Goal: Check status: Check status

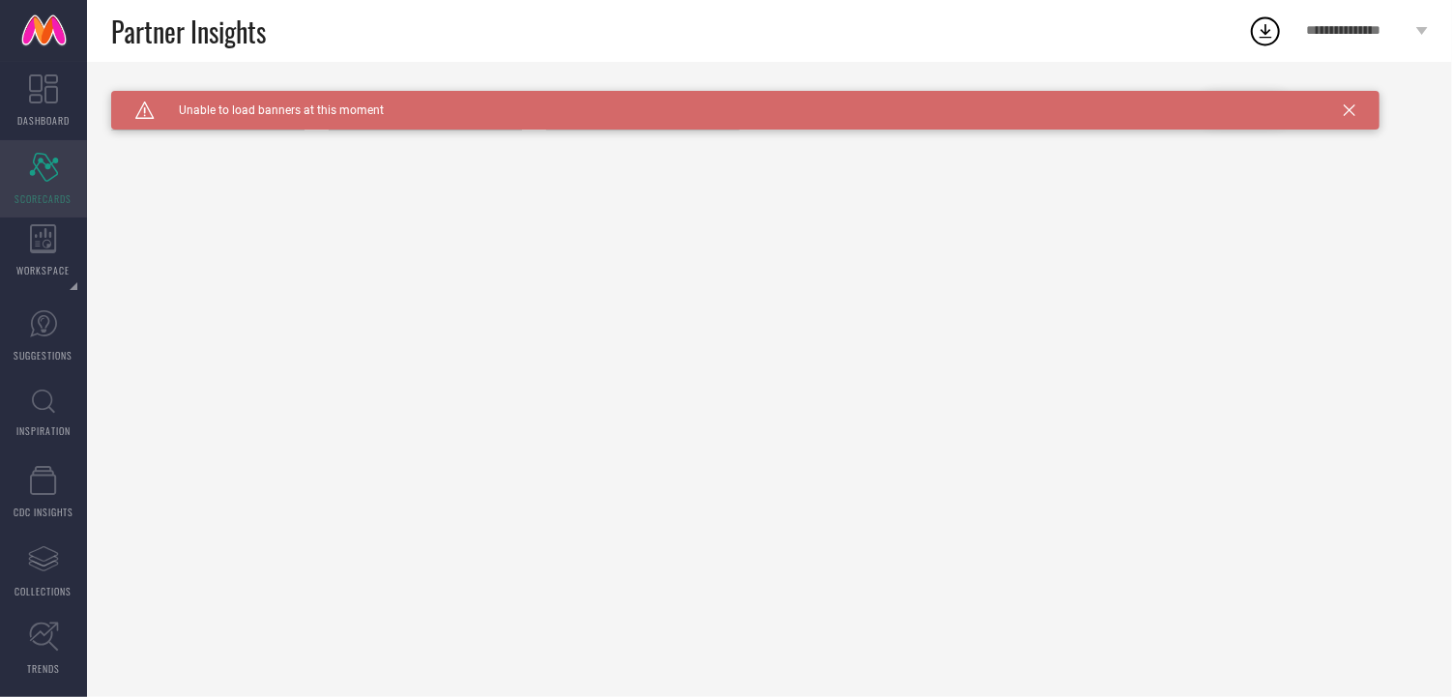
click at [38, 169] on icon at bounding box center [43, 167] width 29 height 29
type input "All"
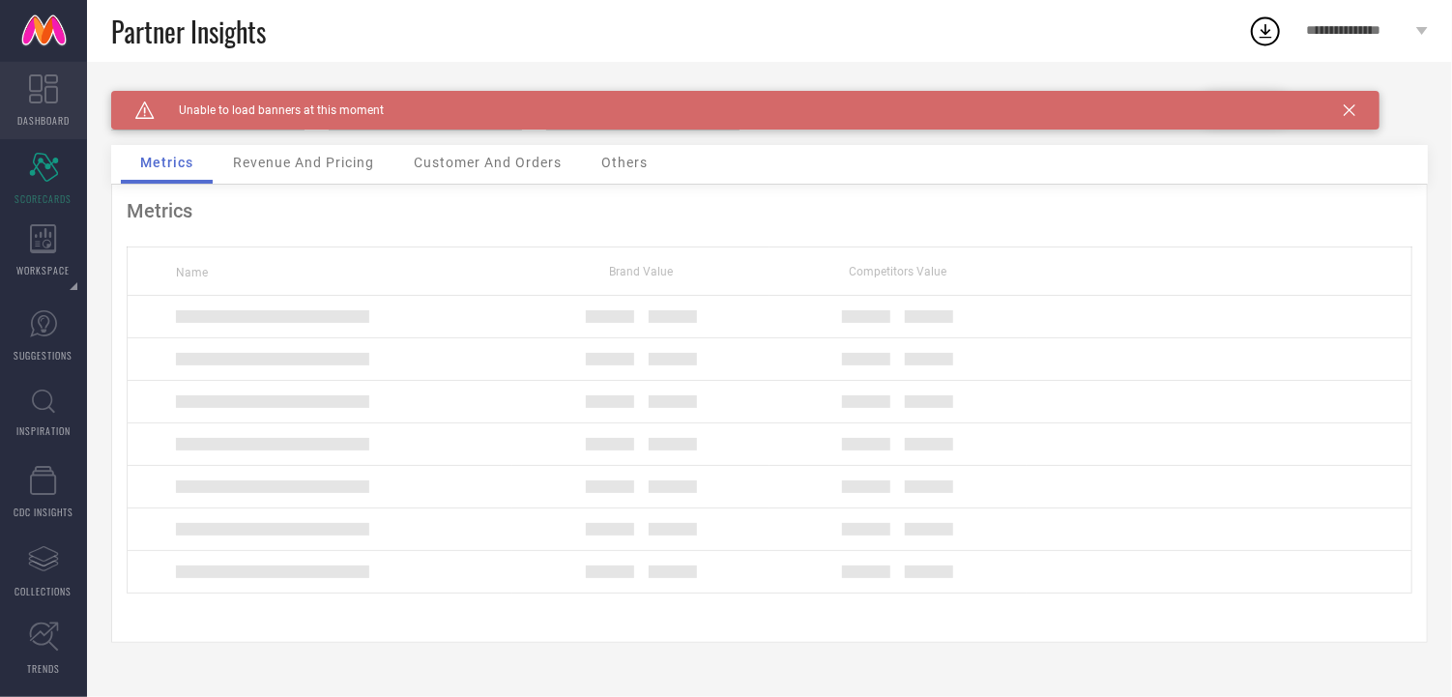
click at [43, 92] on icon at bounding box center [43, 88] width 29 height 29
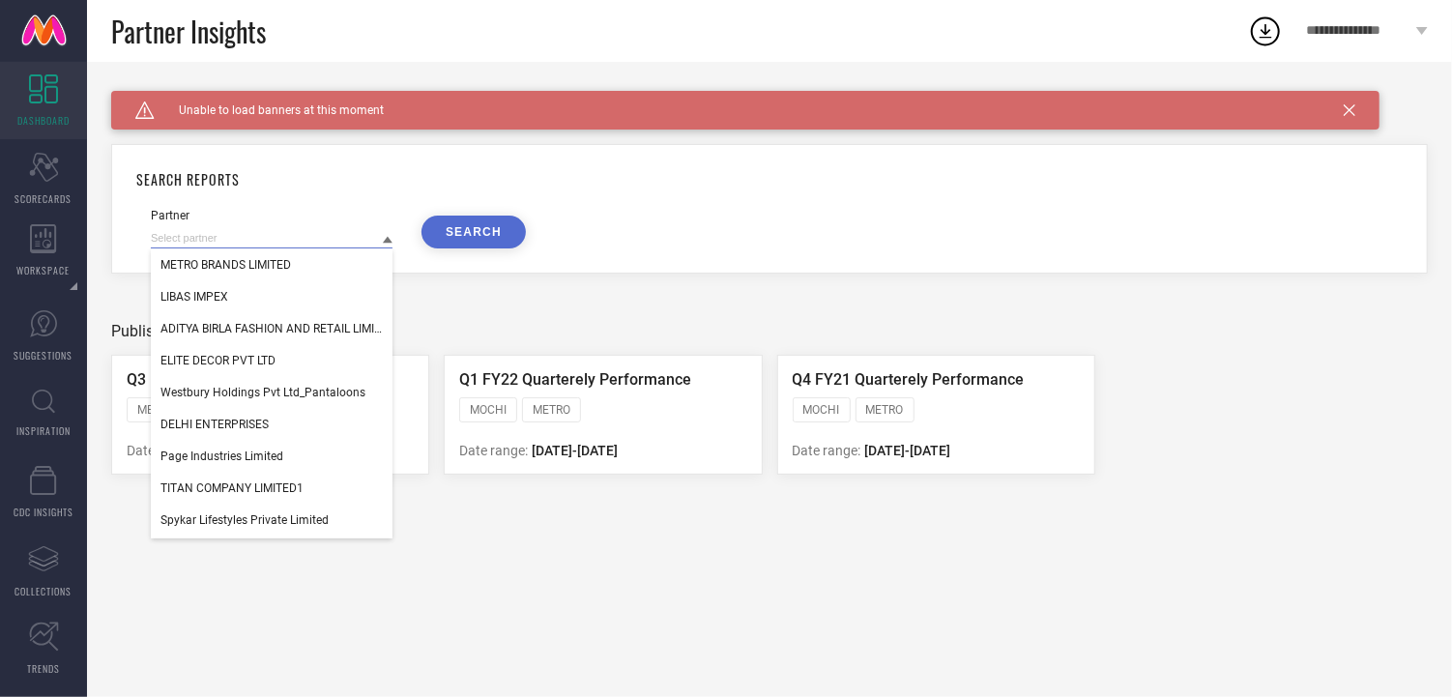
click at [234, 231] on input at bounding box center [272, 238] width 242 height 20
click at [37, 182] on div "Scorecard SCORECARDS" at bounding box center [43, 178] width 87 height 77
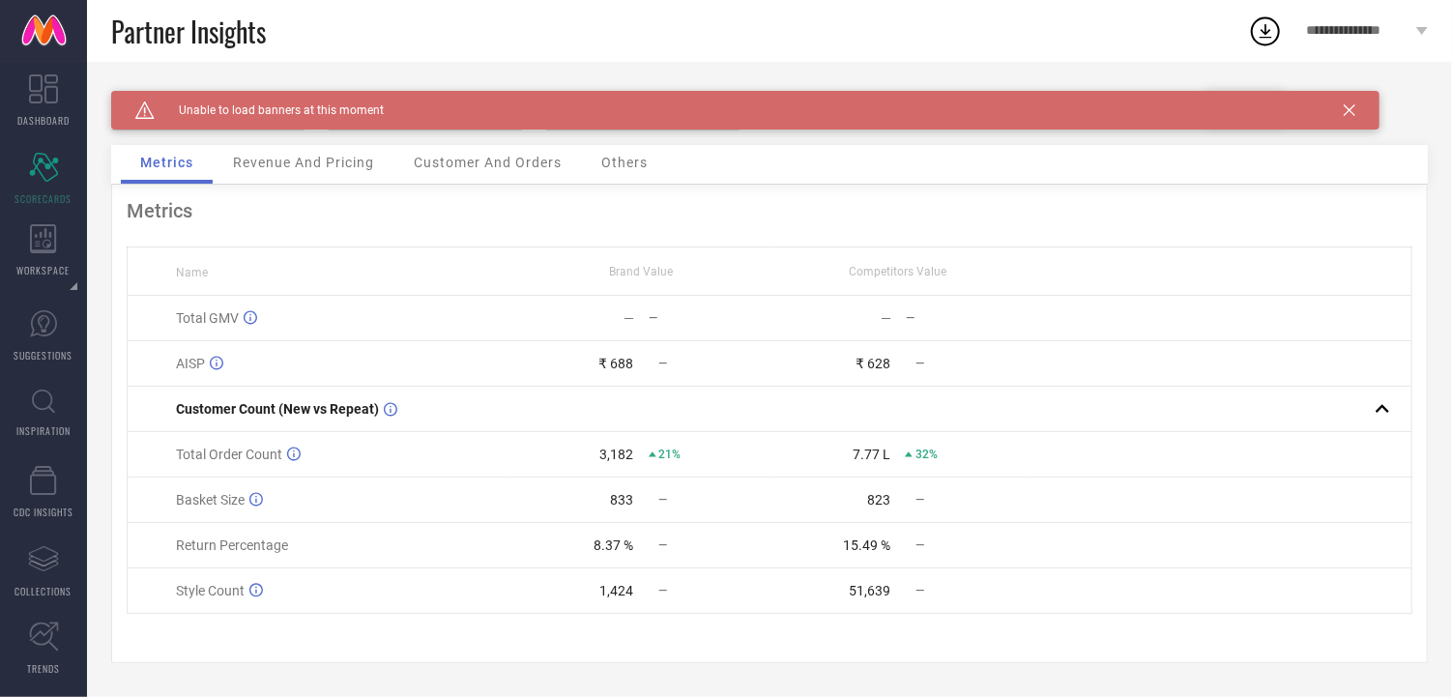
click at [1350, 107] on icon at bounding box center [1349, 110] width 12 height 12
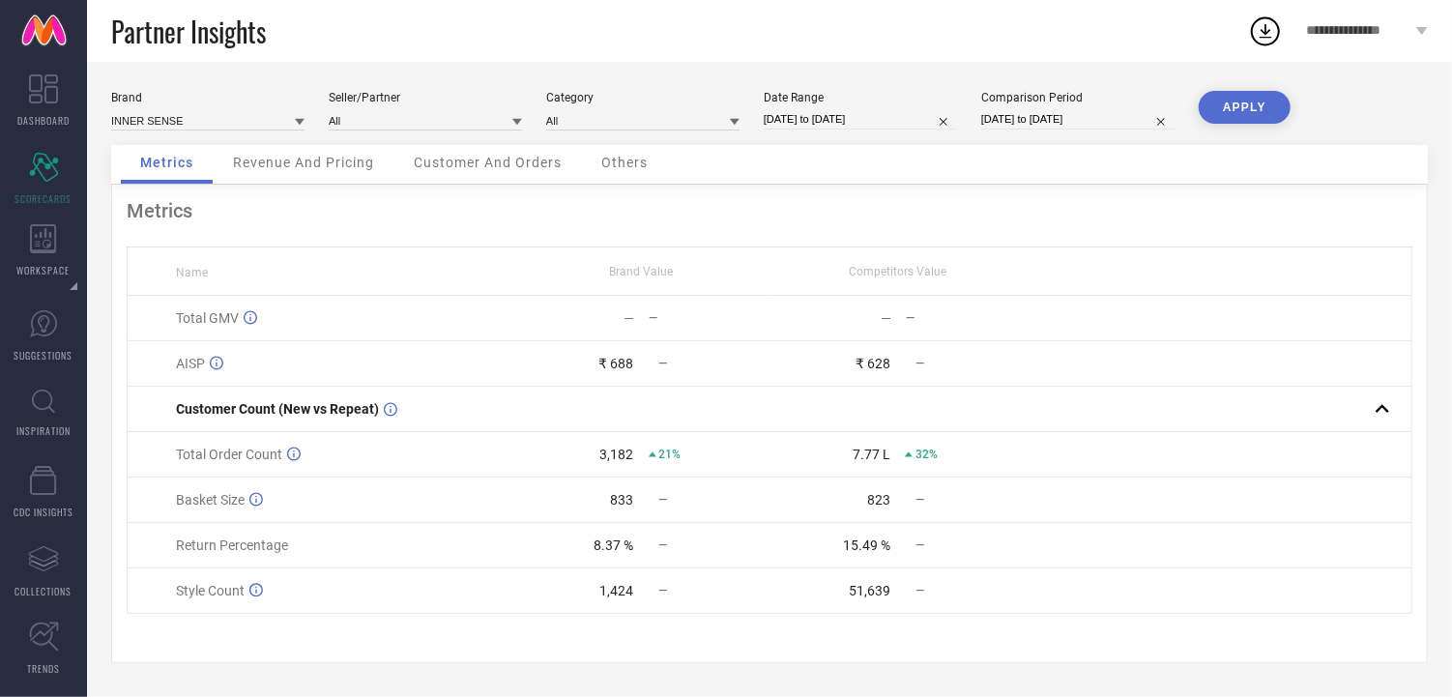
click at [1232, 96] on button "APPLY" at bounding box center [1244, 107] width 92 height 33
select select "8"
select select "2025"
select select "9"
select select "2025"
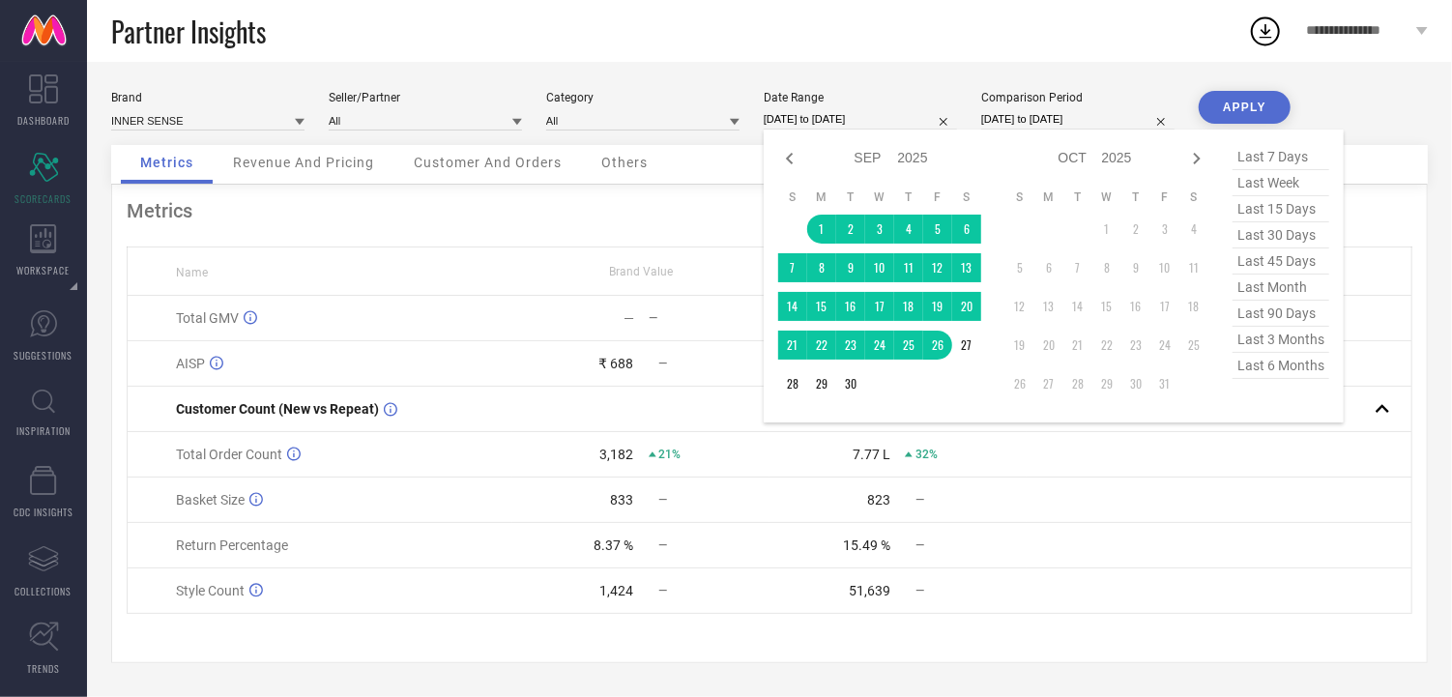
click at [861, 112] on input "[DATE] to [DATE]" at bounding box center [859, 119] width 193 height 20
click at [820, 228] on td "1" at bounding box center [821, 229] width 29 height 29
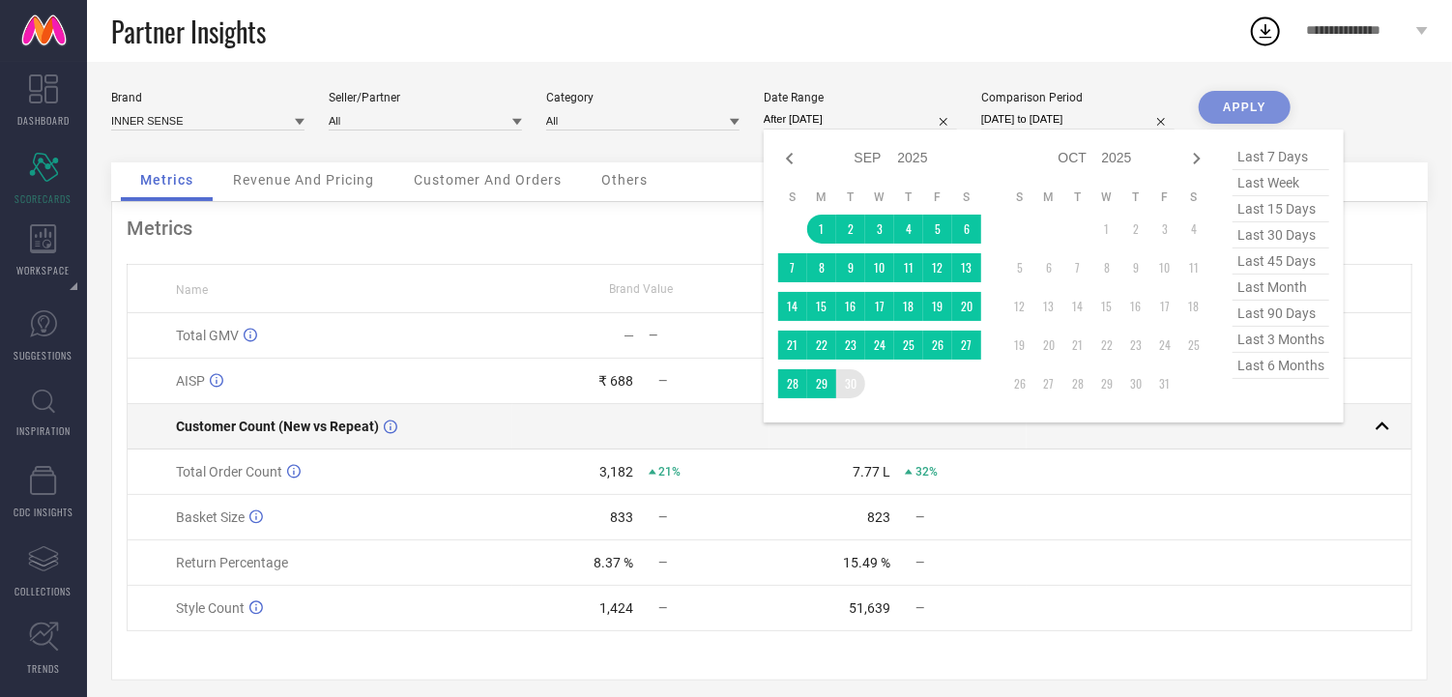
type input "[DATE] to [DATE]"
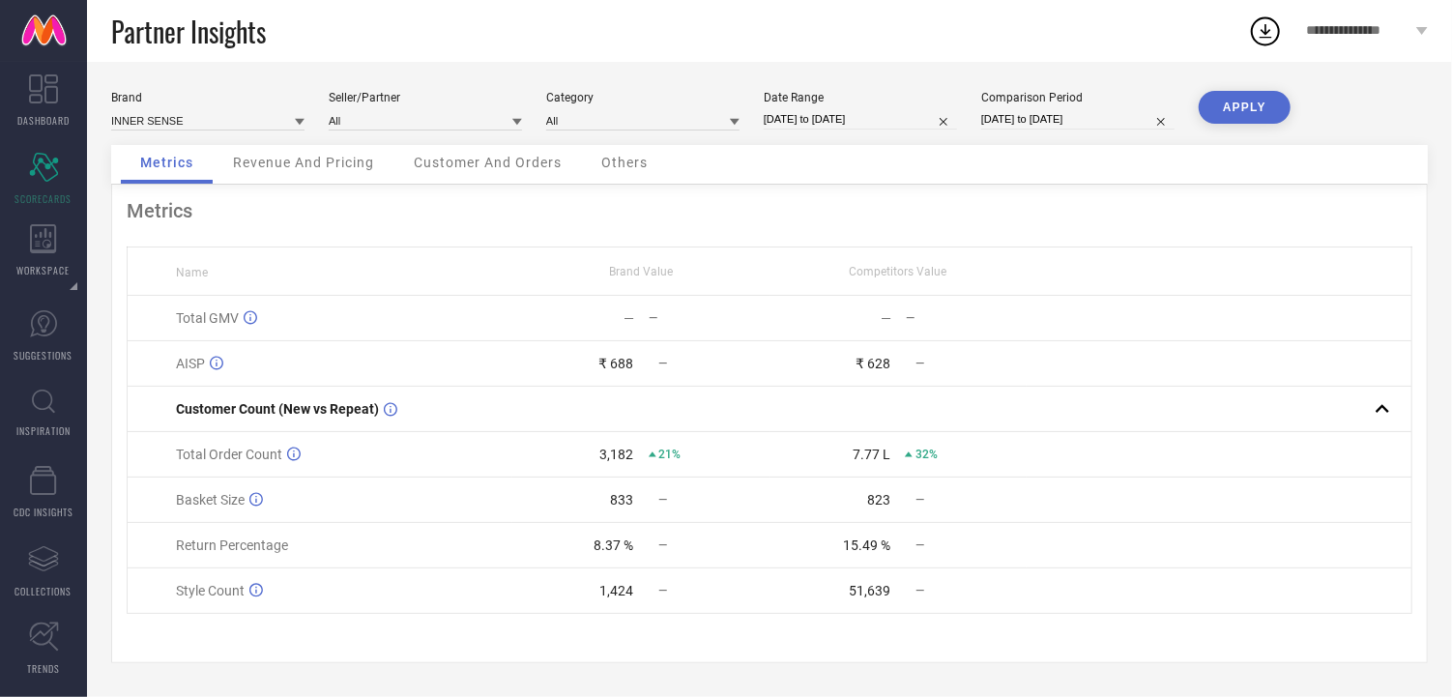
click at [1240, 96] on button "APPLY" at bounding box center [1244, 107] width 92 height 33
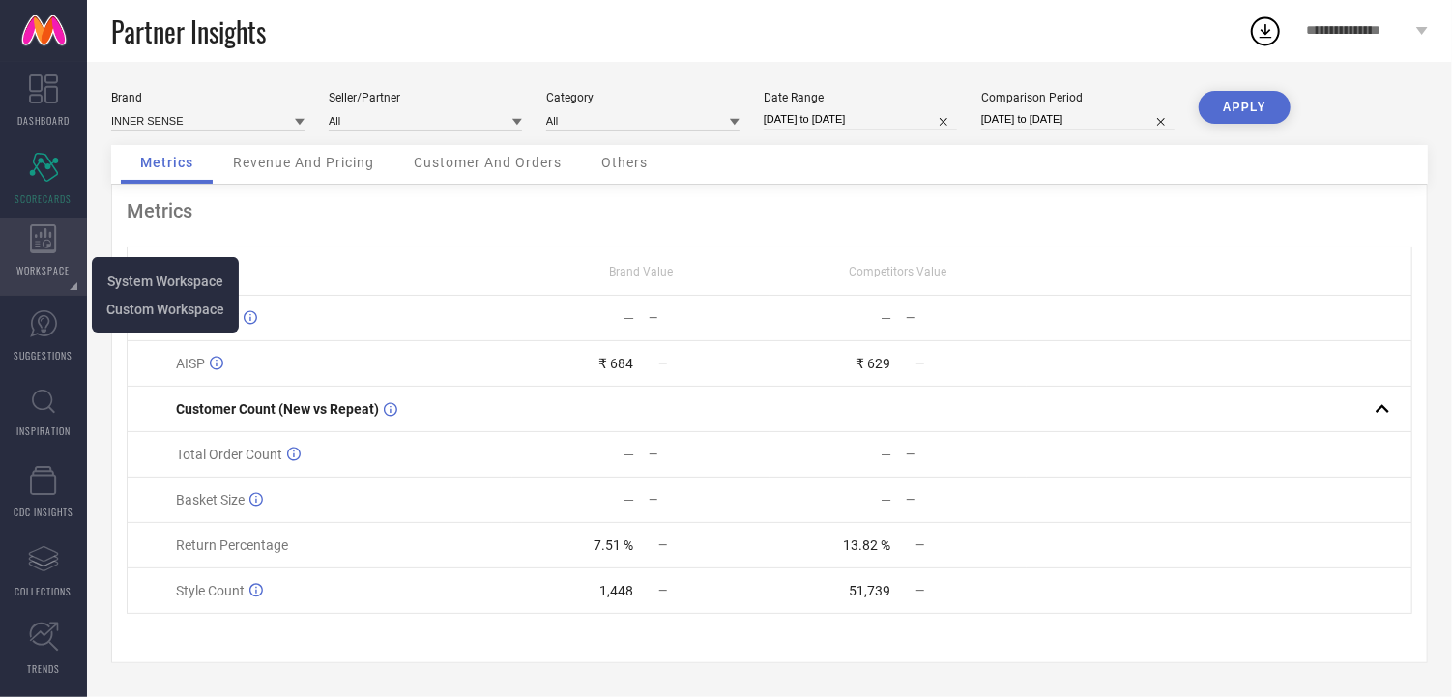
scroll to position [1, 0]
click at [57, 252] on div "WORKSPACE" at bounding box center [43, 256] width 87 height 77
click at [129, 289] on li "System Workspace" at bounding box center [165, 281] width 137 height 28
